Goal: Entertainment & Leisure: Consume media (video, audio)

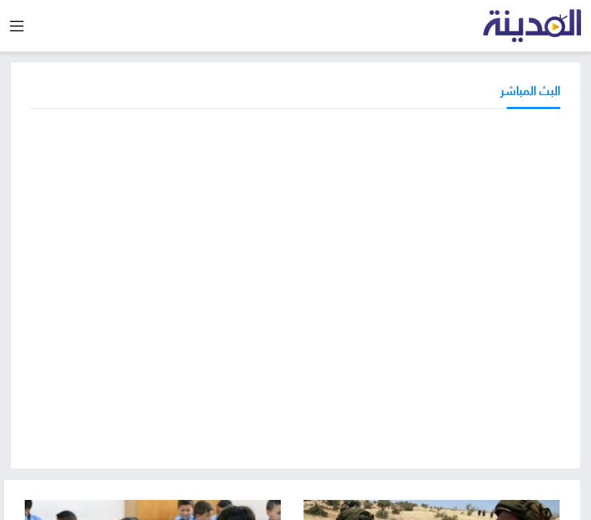
click at [433, 8] on div "تلفزيون المدينة" at bounding box center [311, 25] width 537 height 51
click at [360, 449] on div at bounding box center [295, 285] width 529 height 326
click at [275, 42] on div "تلفزيون المدينة" at bounding box center [311, 25] width 537 height 51
click at [279, 89] on div "البث المباشر" at bounding box center [295, 95] width 529 height 27
click at [4, 353] on div "البث المباشر" at bounding box center [295, 266] width 591 height 408
